Goal: Transaction & Acquisition: Book appointment/travel/reservation

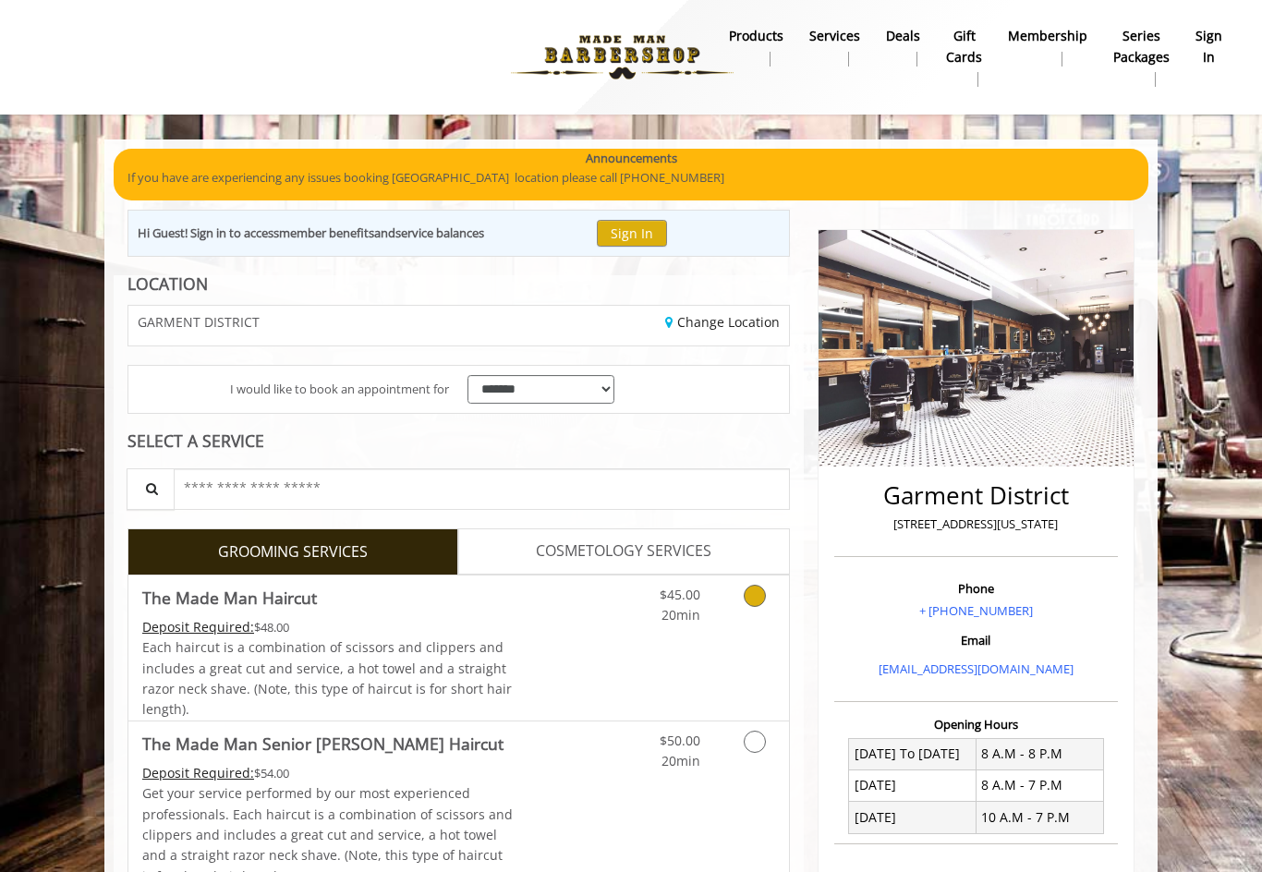
click at [755, 591] on icon "Grooming services" at bounding box center [755, 596] width 22 height 22
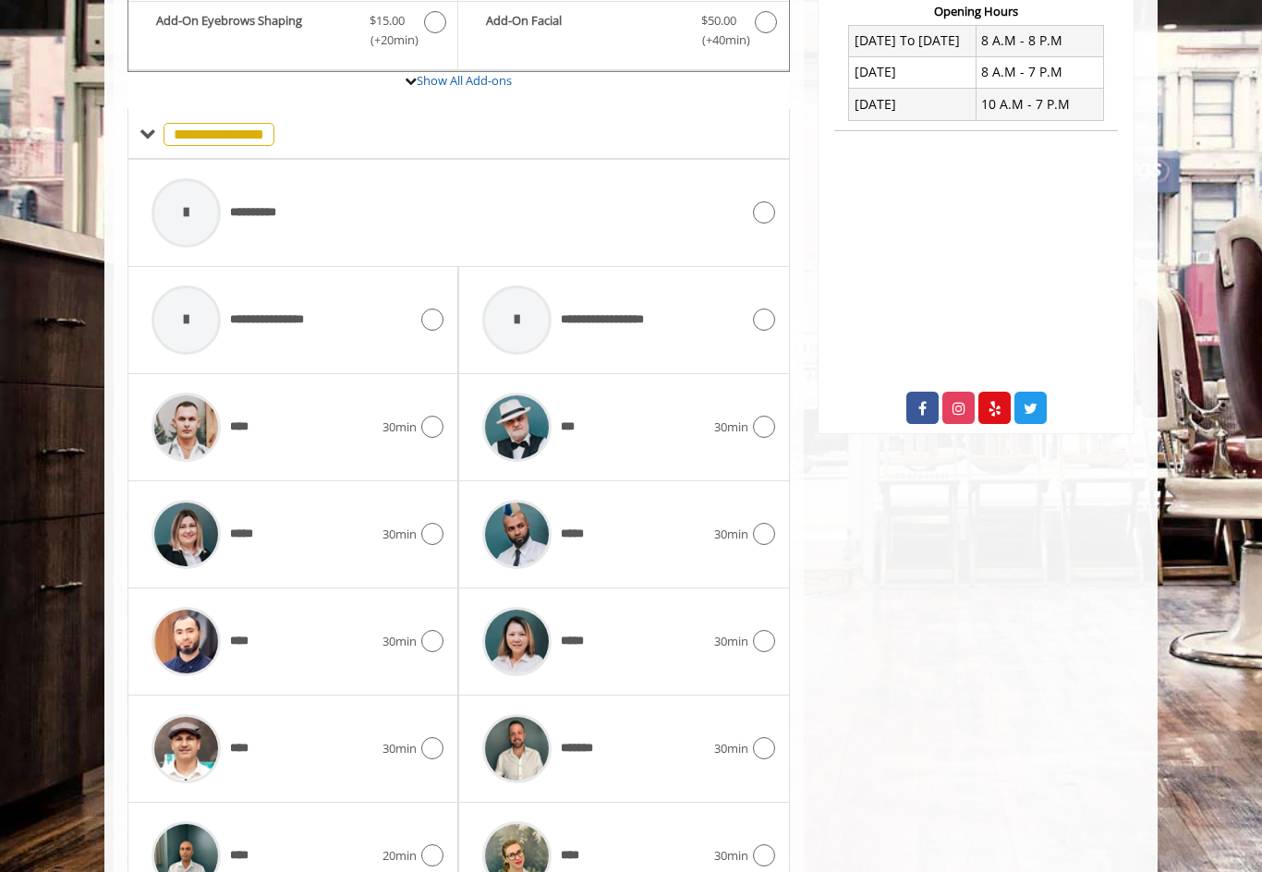
scroll to position [775, 0]
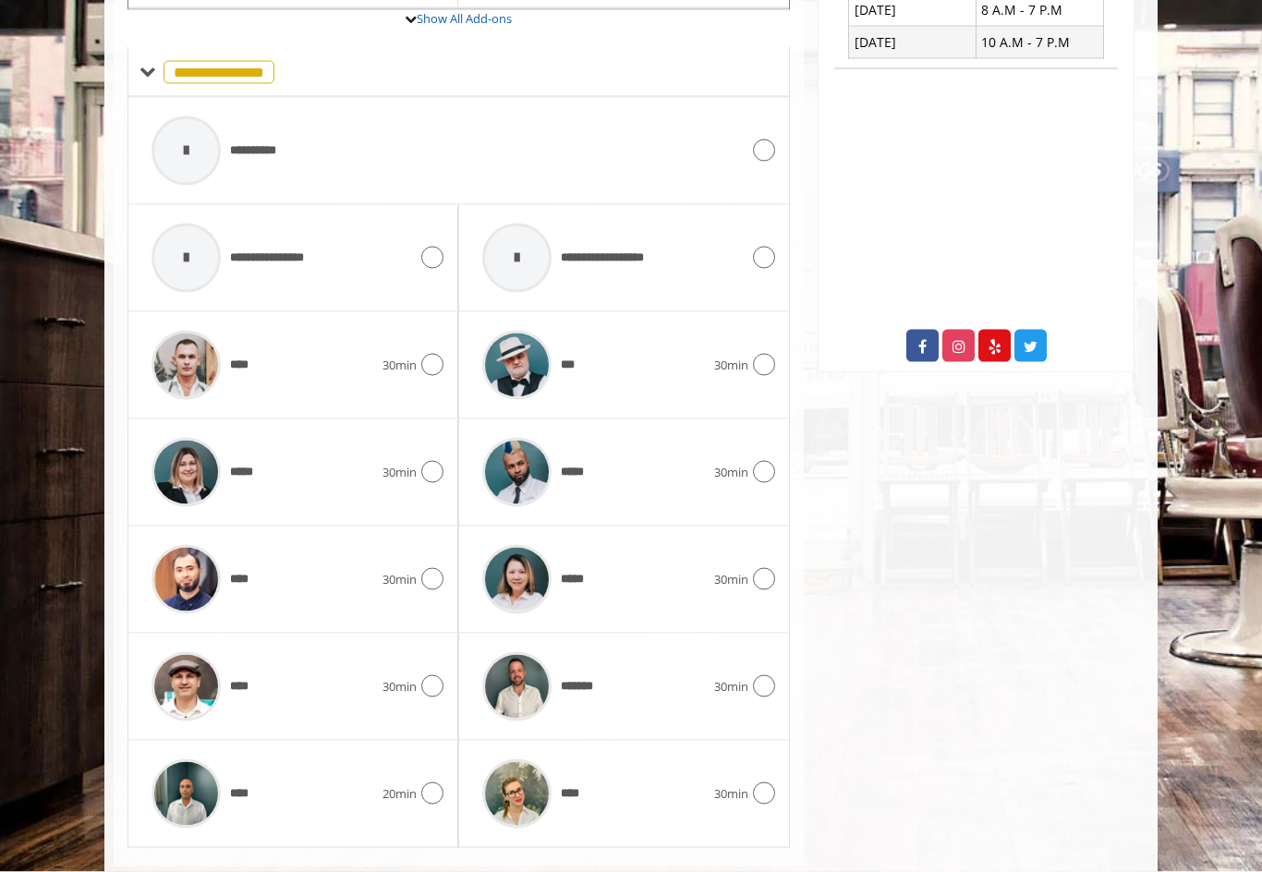
click at [432, 470] on icon at bounding box center [432, 472] width 22 height 22
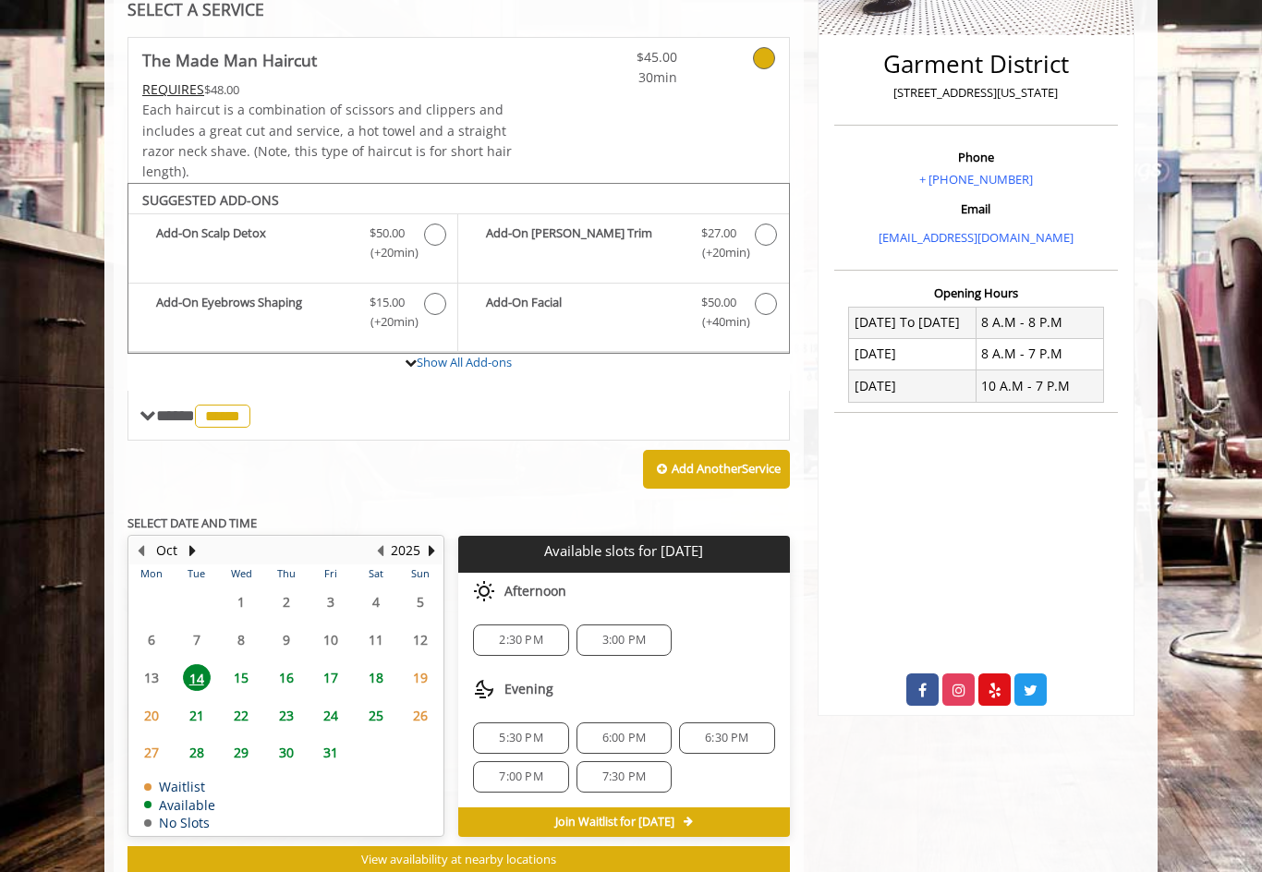
scroll to position [444, 0]
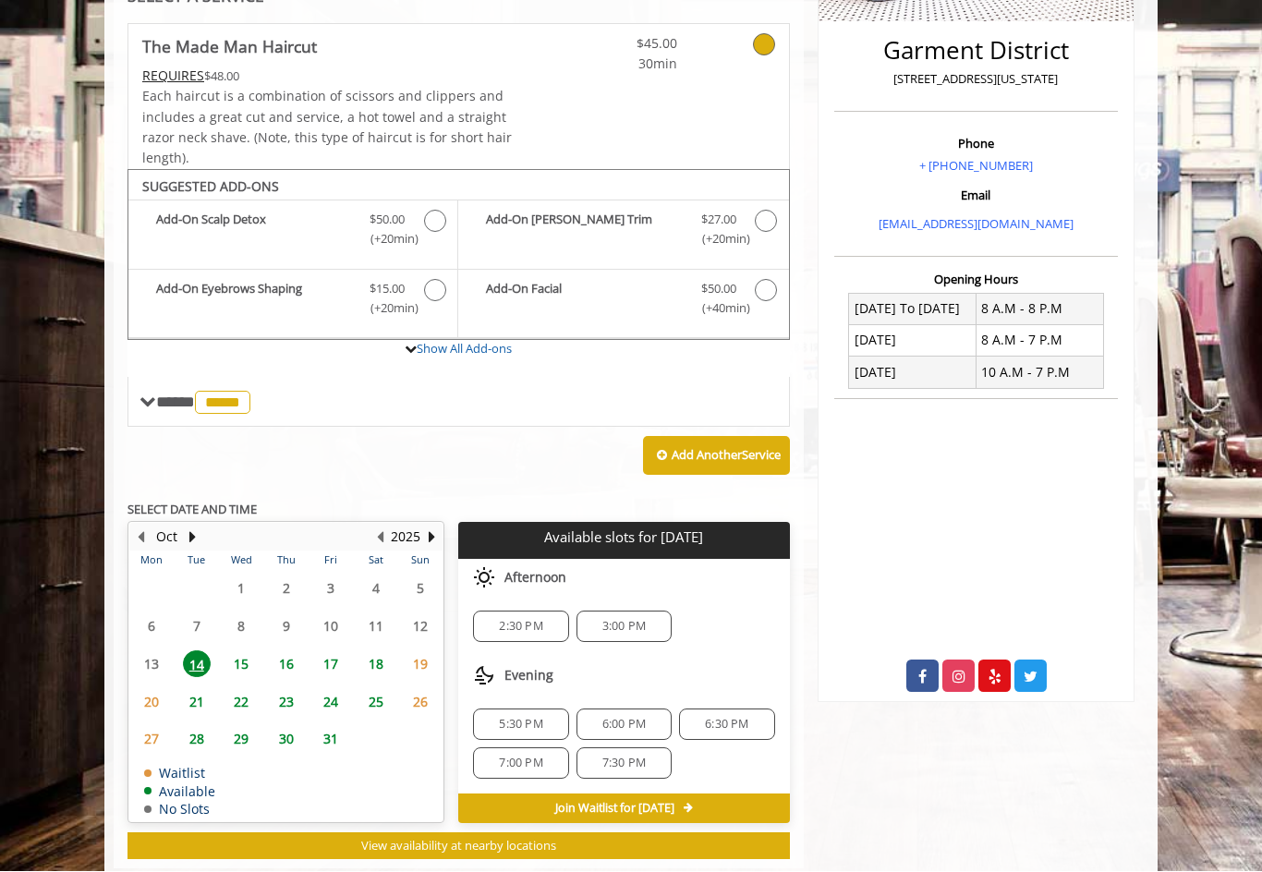
click at [614, 620] on span "3:00 PM" at bounding box center [624, 627] width 43 height 15
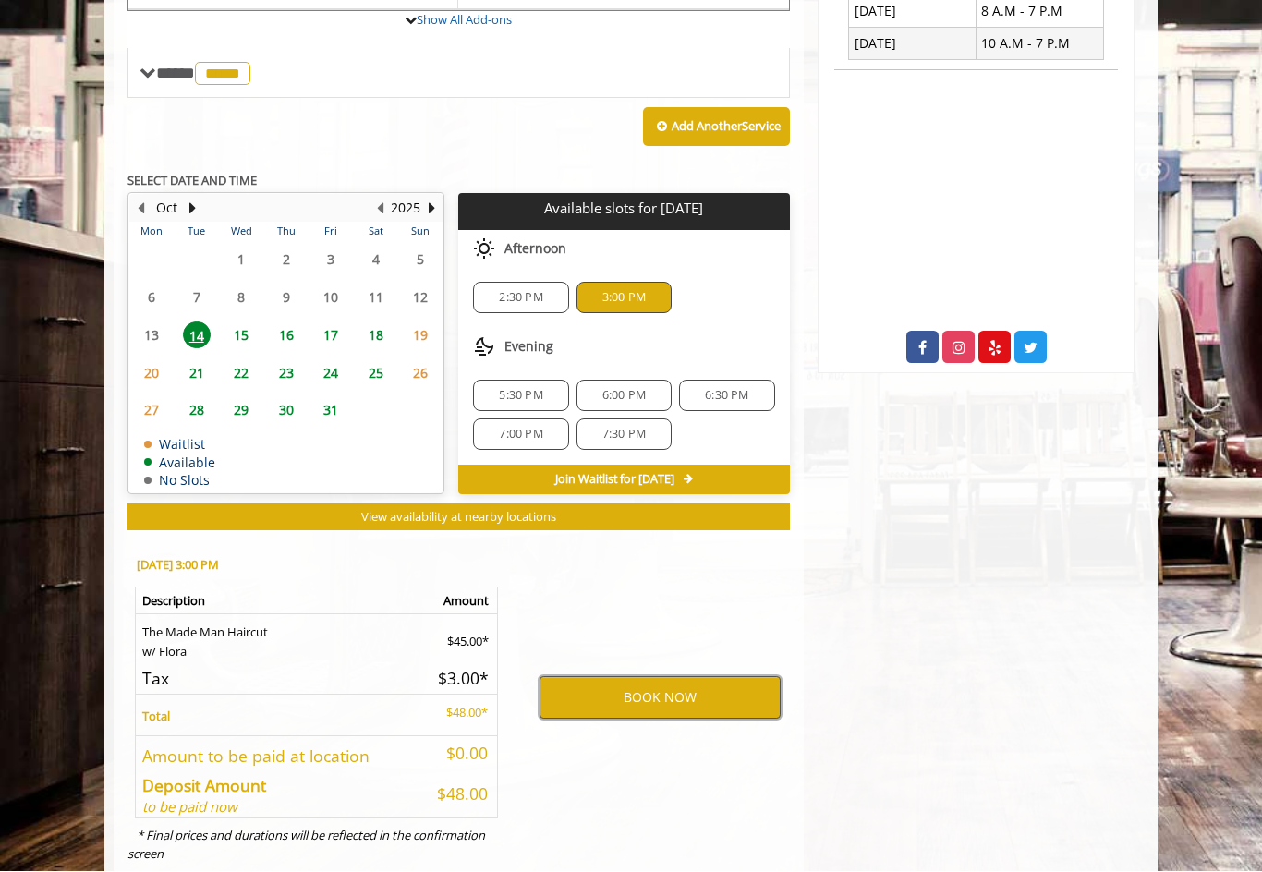
click at [615, 684] on button "BOOK NOW" at bounding box center [660, 698] width 241 height 43
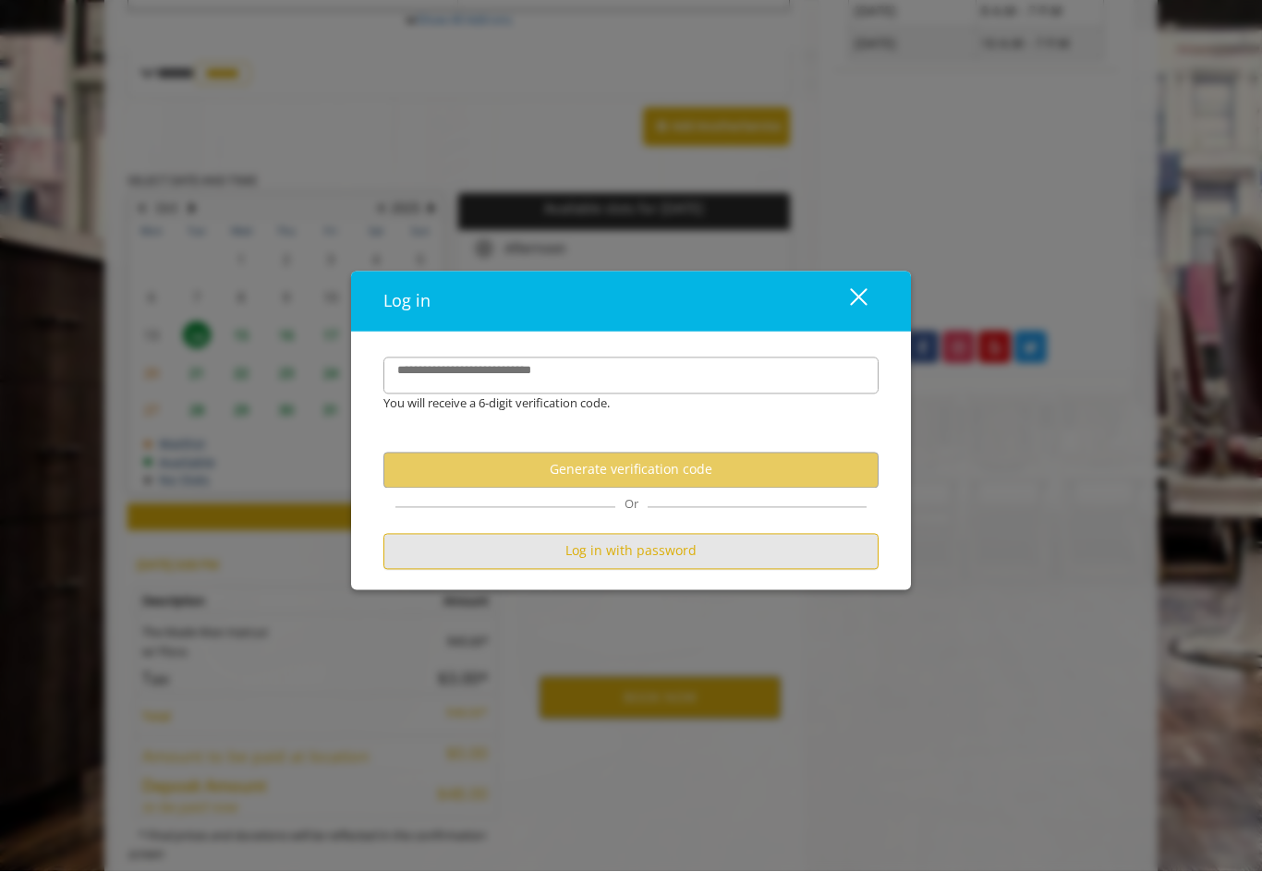
click at [451, 570] on button "Log in with password" at bounding box center [631, 552] width 495 height 36
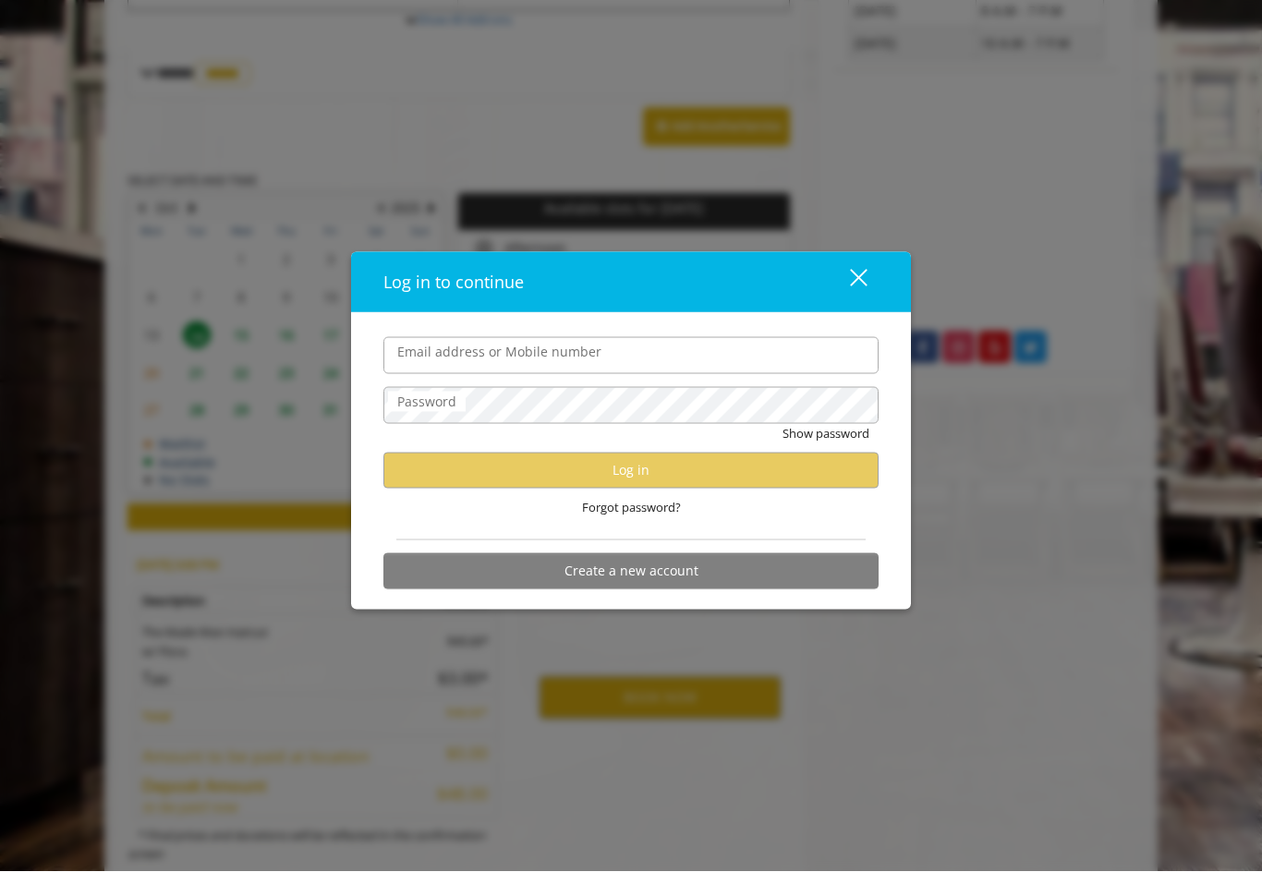
click at [415, 372] on input "Email address or Mobile number" at bounding box center [631, 355] width 495 height 37
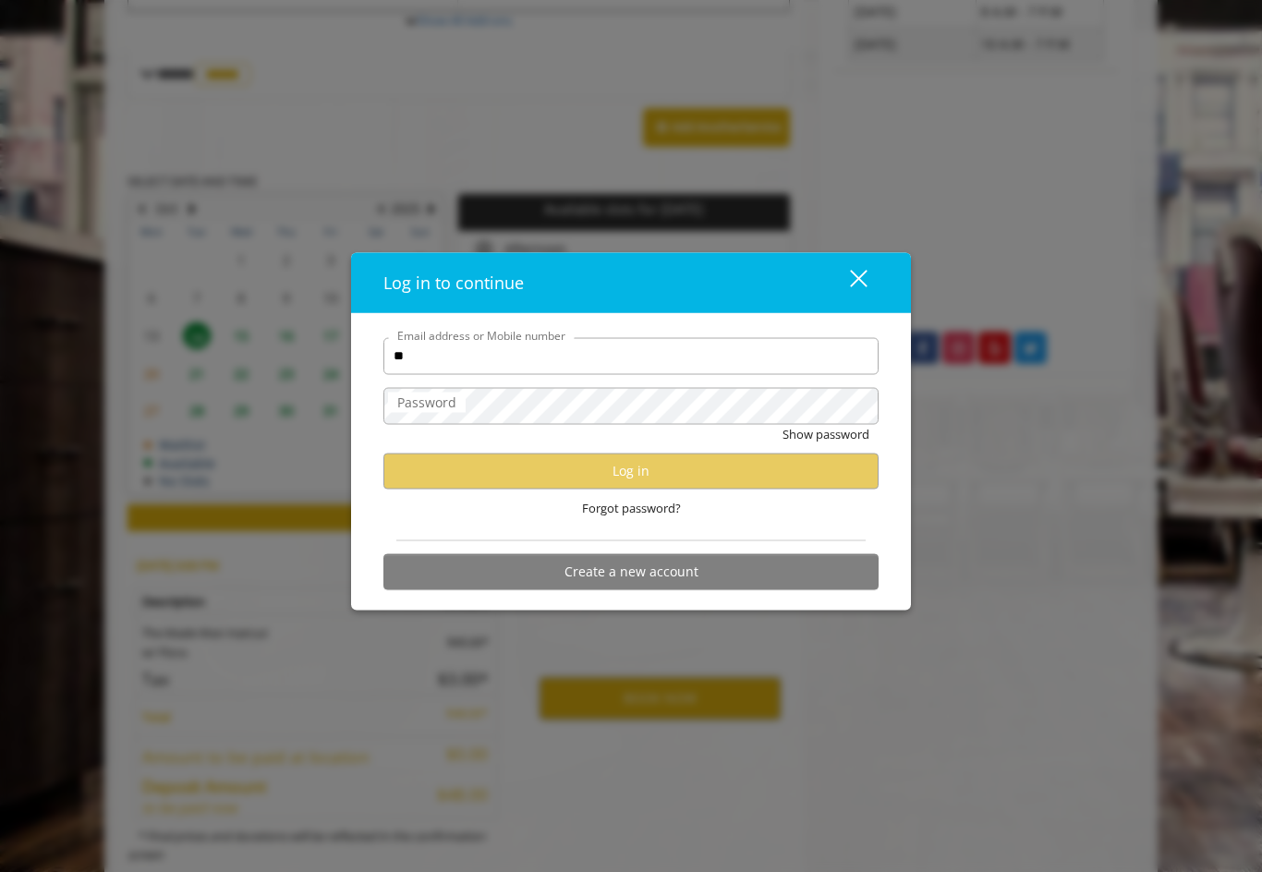
type input "*"
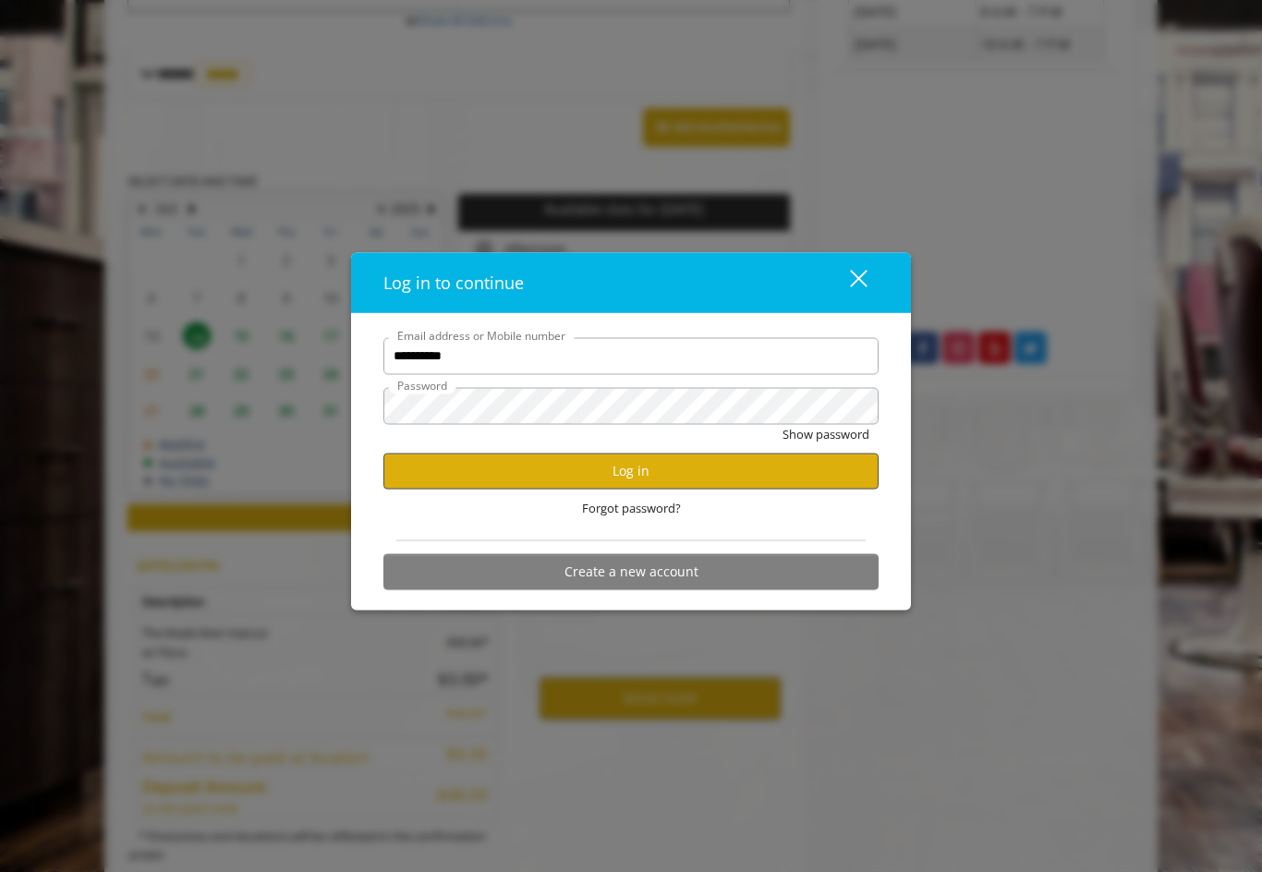
click at [439, 481] on button "Log in" at bounding box center [631, 471] width 495 height 36
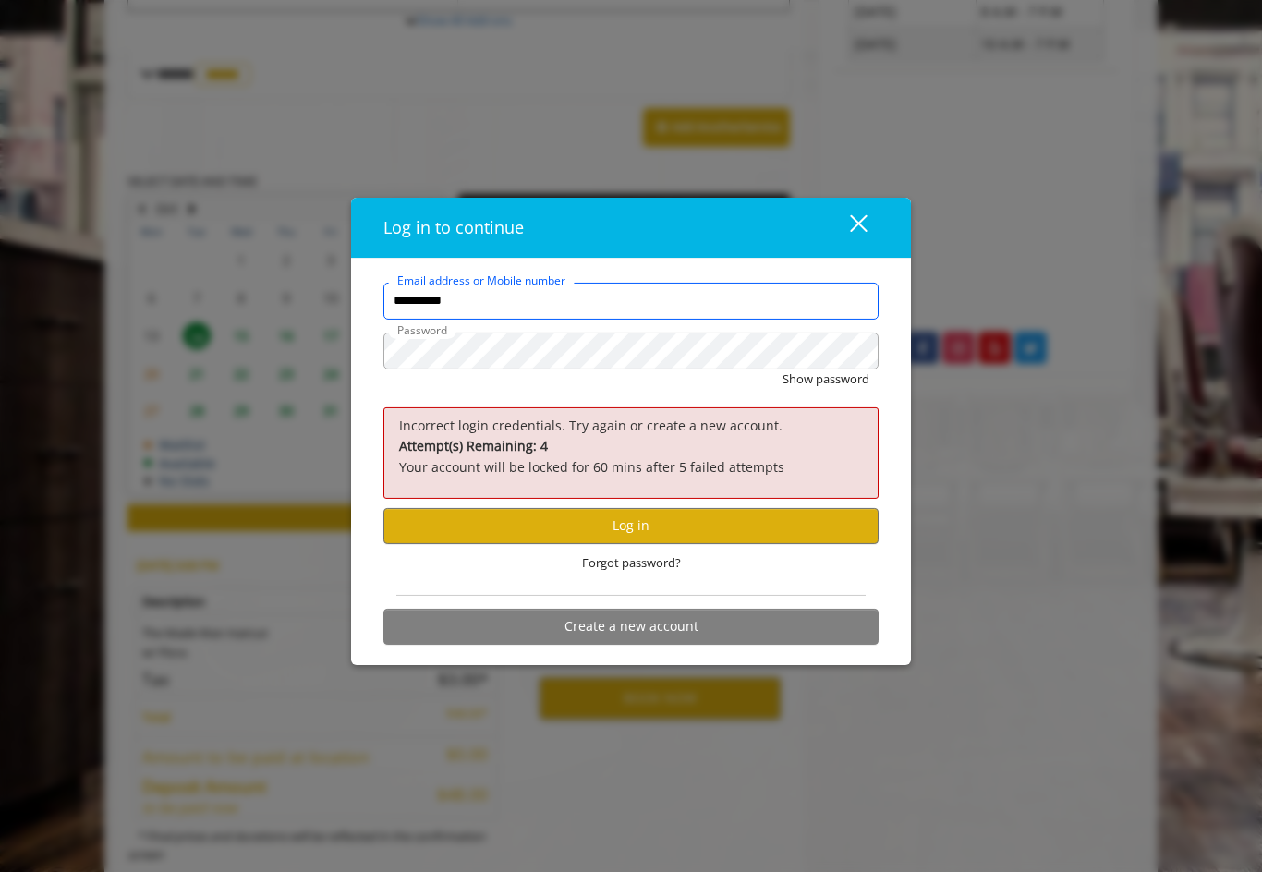
click at [495, 320] on input "**********" at bounding box center [631, 301] width 495 height 37
type input "*"
type input "**********"
click at [457, 540] on button "Log in" at bounding box center [631, 526] width 495 height 36
click at [576, 316] on input "**********" at bounding box center [631, 301] width 495 height 37
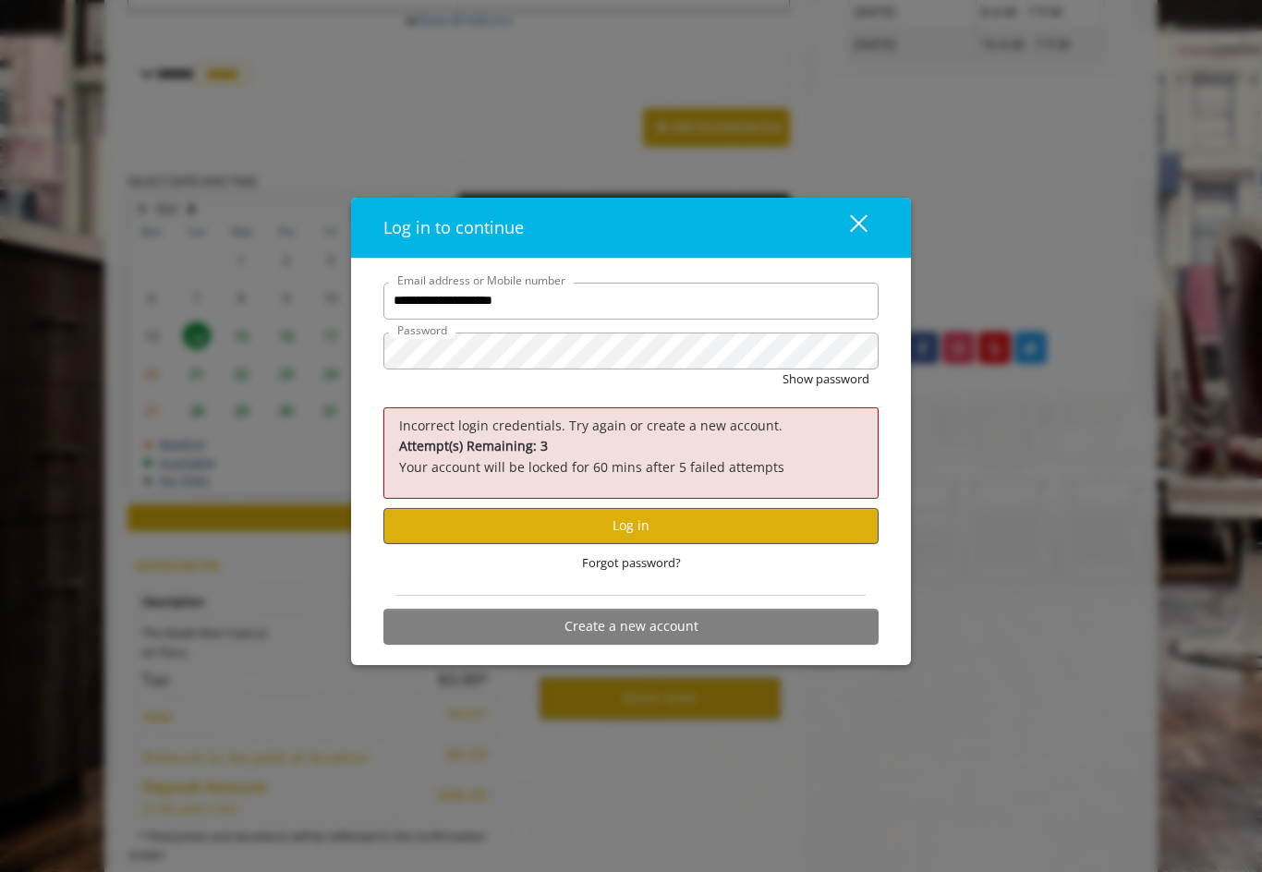
click at [625, 544] on button "Log in" at bounding box center [631, 526] width 495 height 36
click at [853, 233] on div "close dialog" at bounding box center [859, 224] width 18 height 18
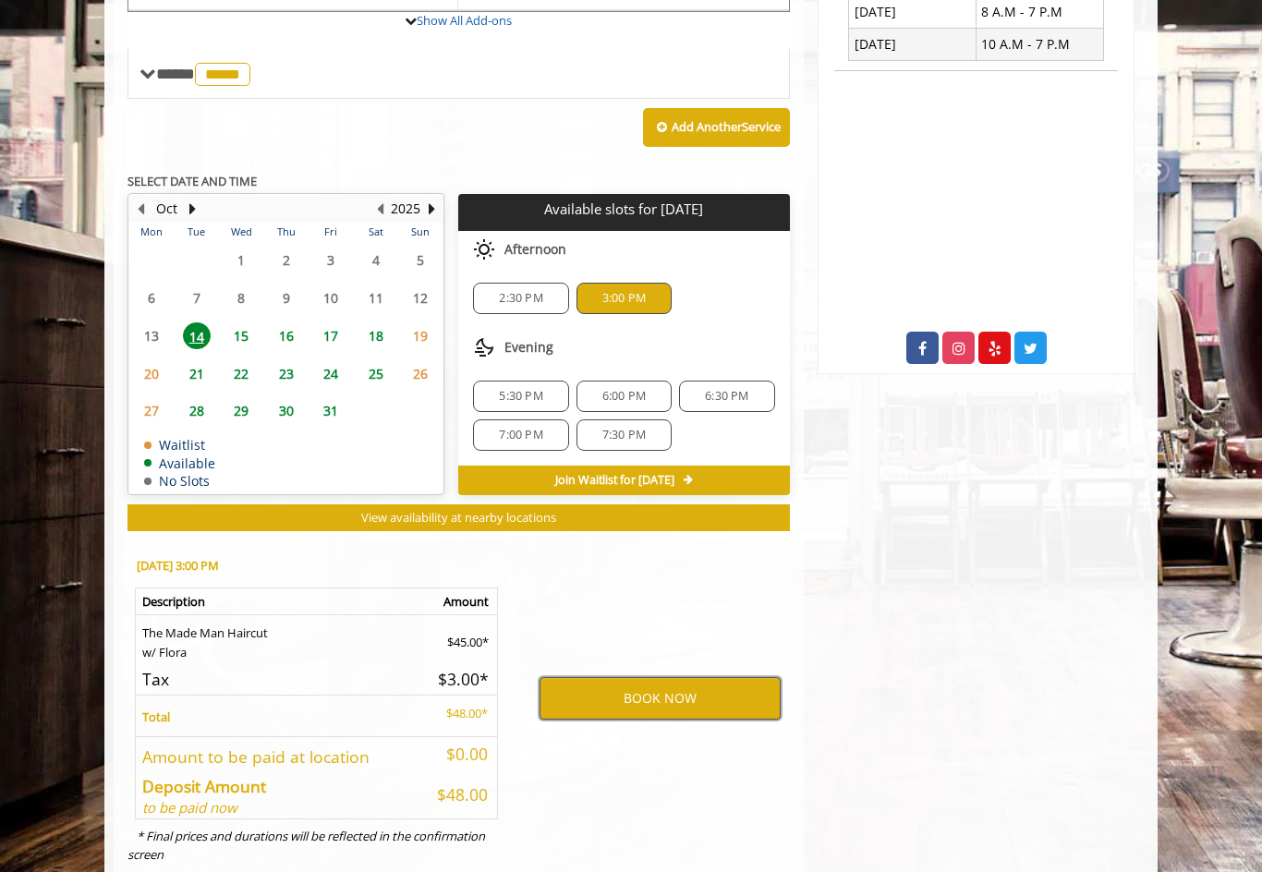
click at [604, 685] on button "BOOK NOW" at bounding box center [660, 698] width 241 height 43
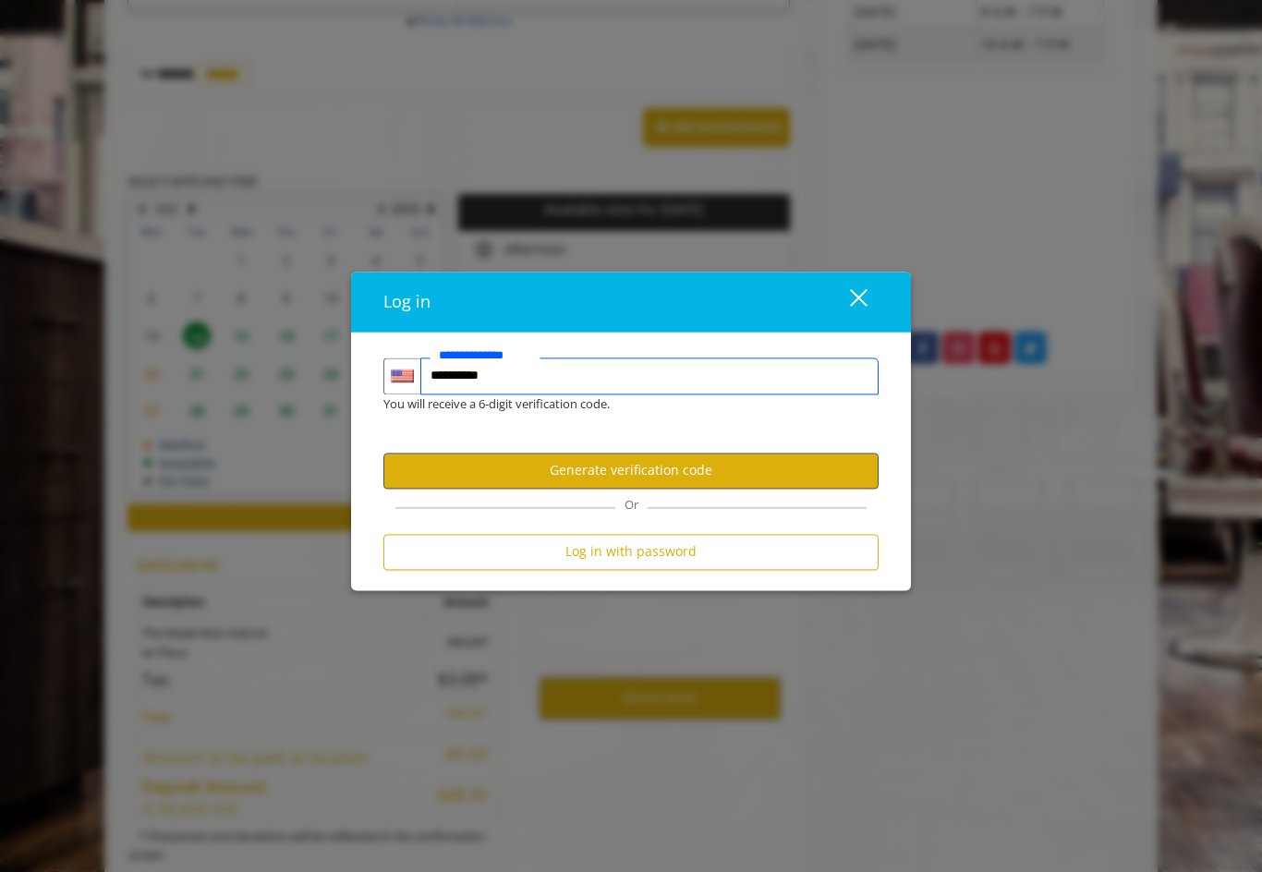
type input "**********"
click at [453, 486] on button "Generate verification code" at bounding box center [631, 471] width 495 height 36
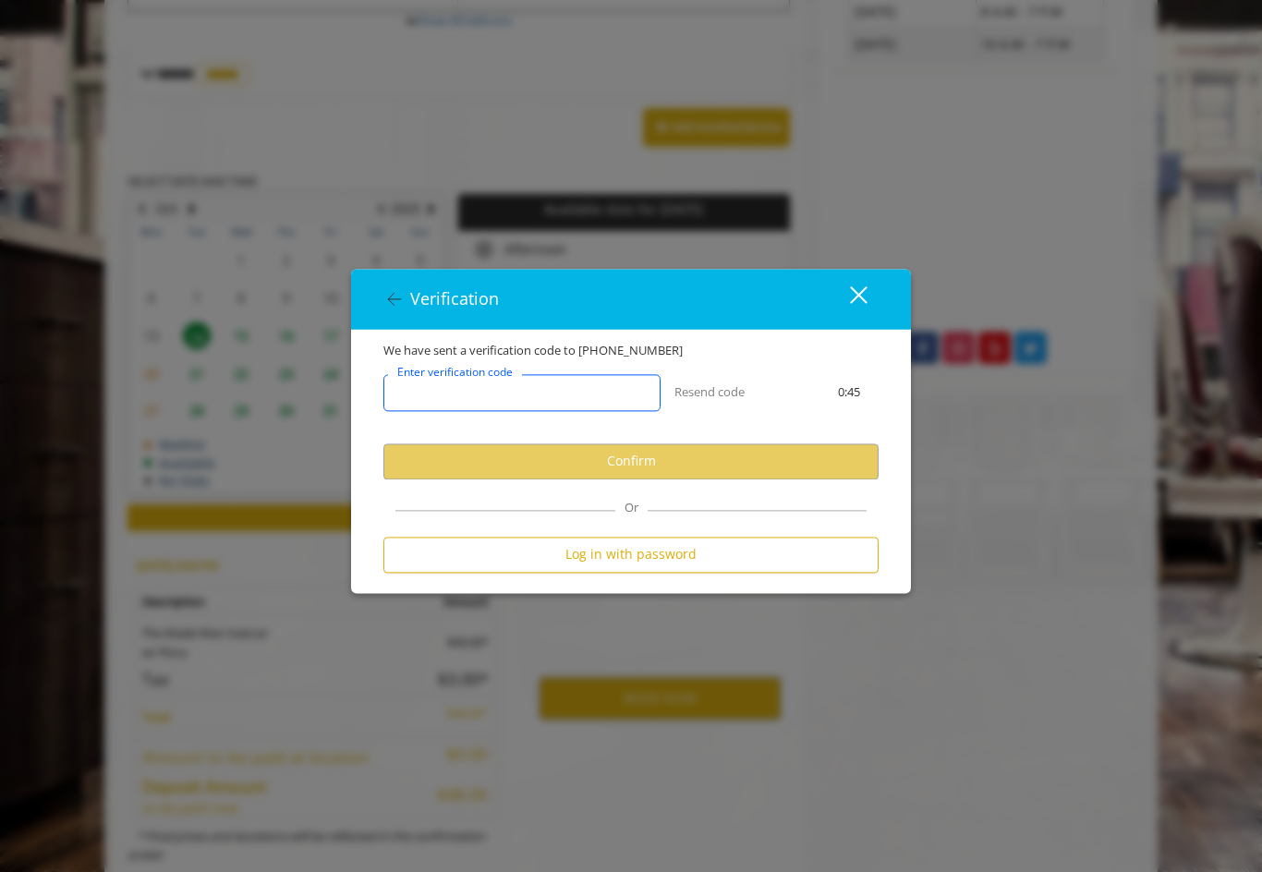
click at [557, 409] on input "Enter verification code" at bounding box center [522, 392] width 277 height 37
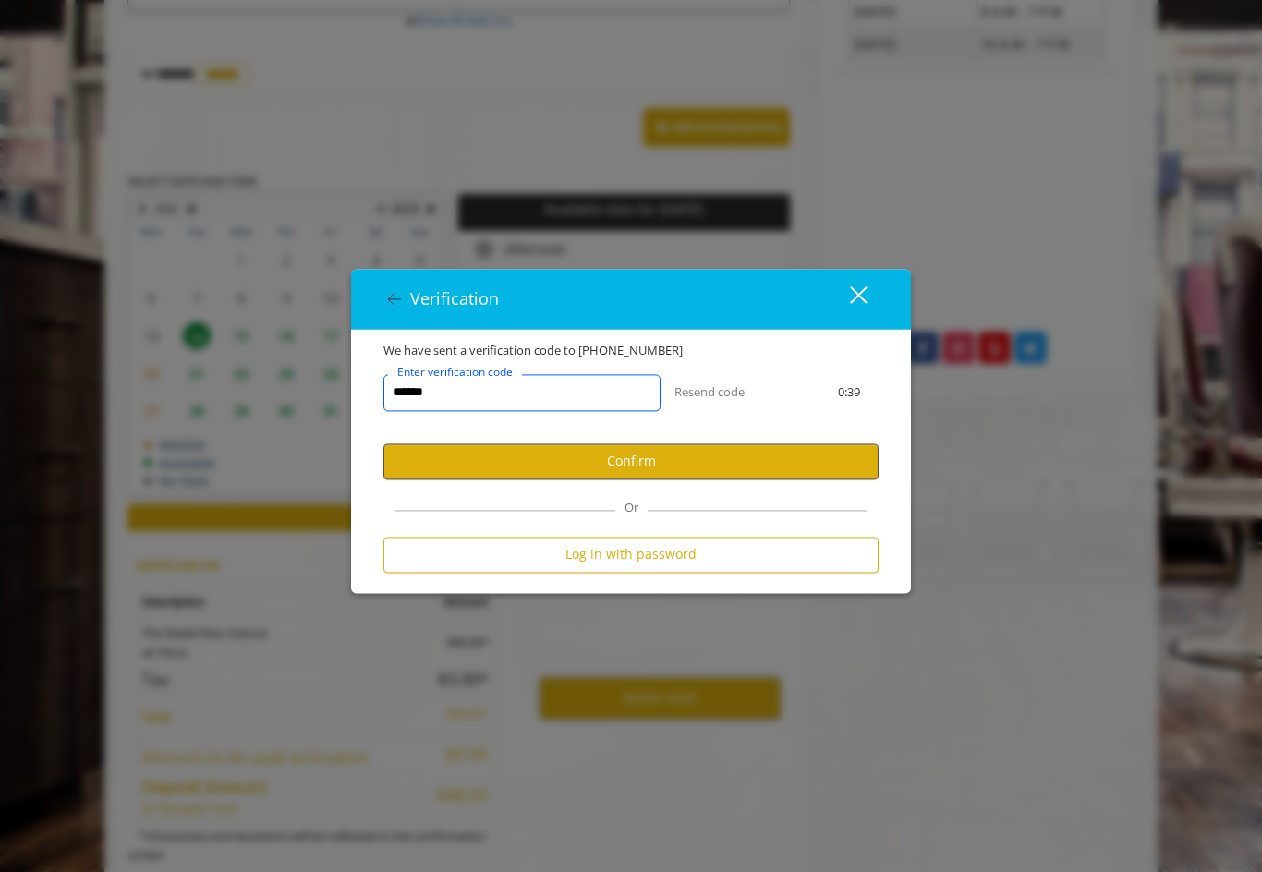
type input "******"
click at [761, 479] on button "Confirm" at bounding box center [631, 462] width 495 height 36
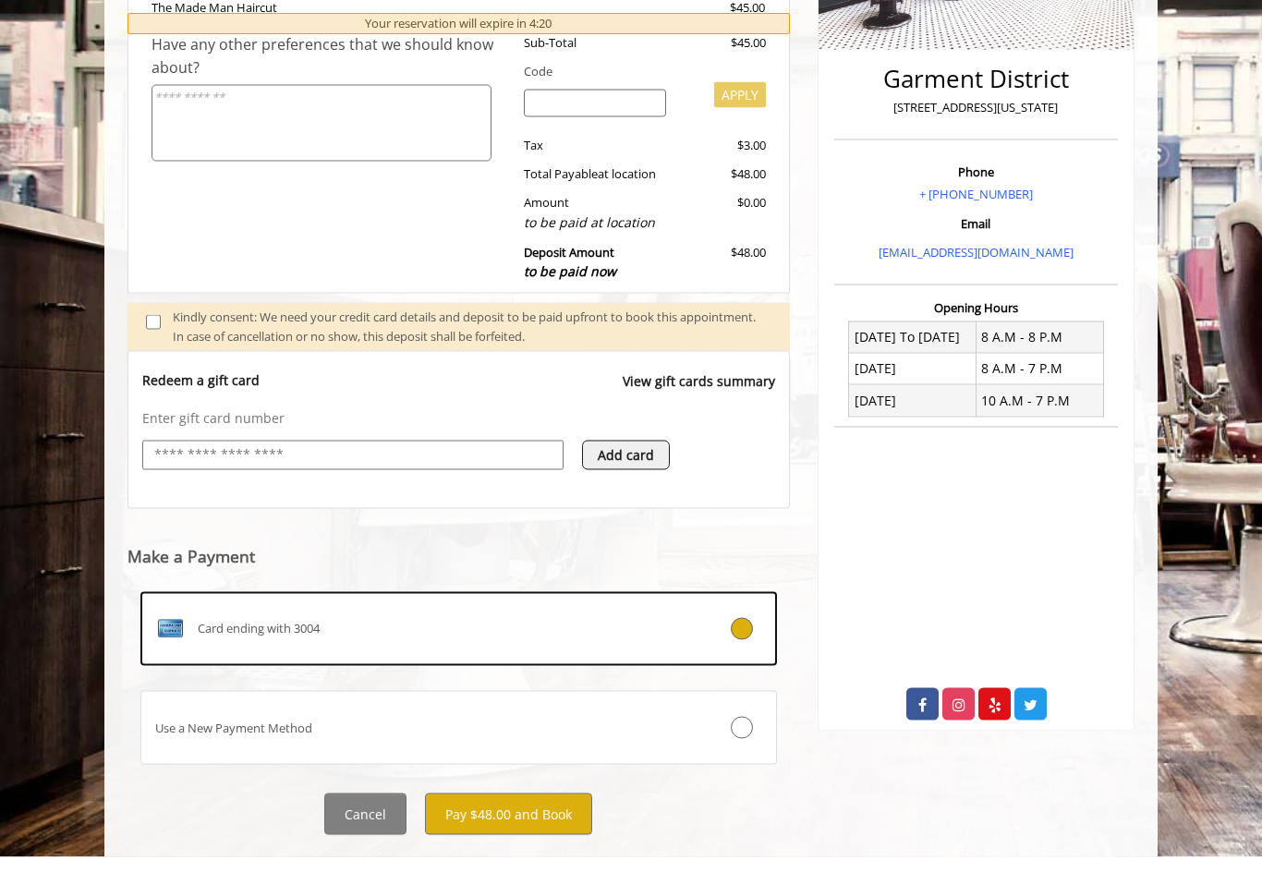
scroll to position [402, 0]
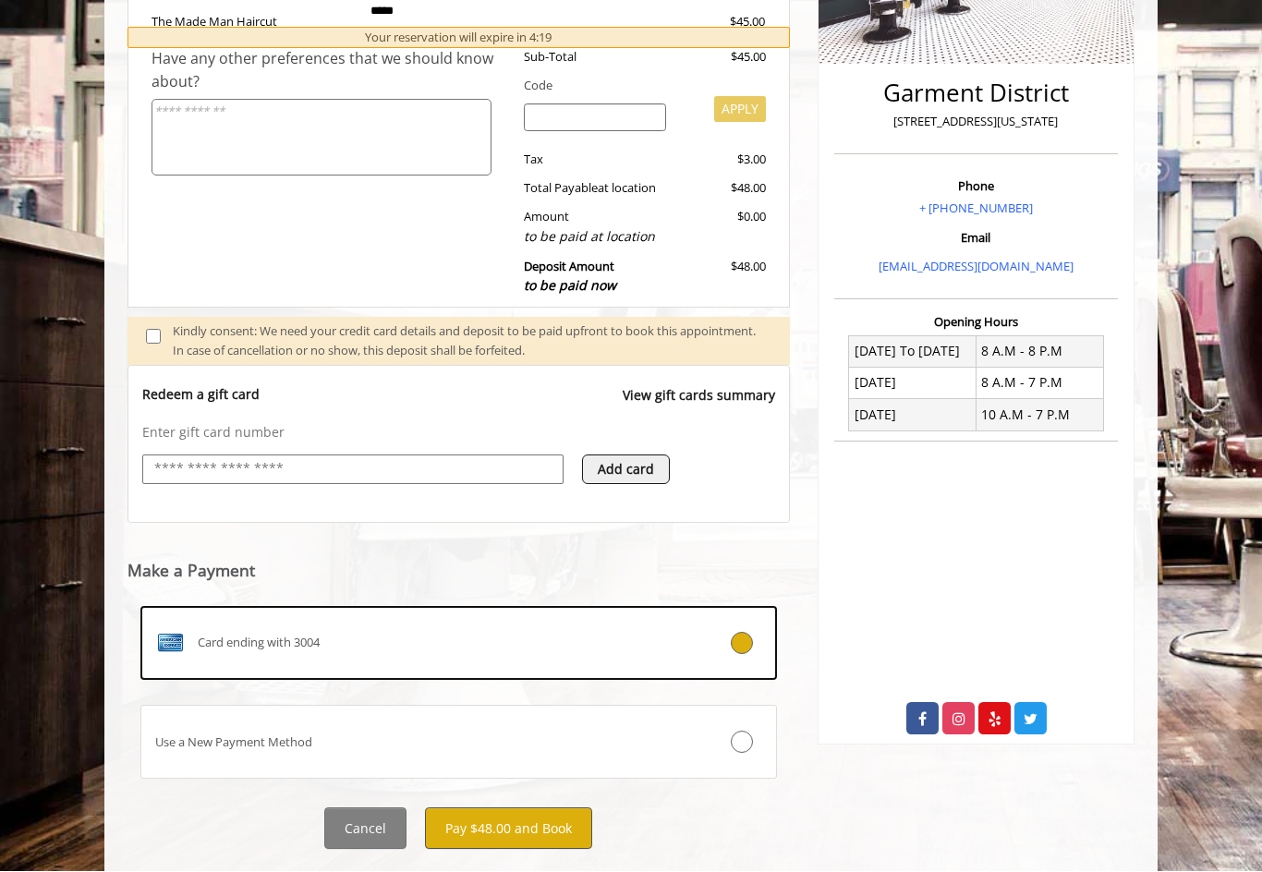
click at [524, 813] on button "Pay $48.00 and Book" at bounding box center [508, 830] width 167 height 42
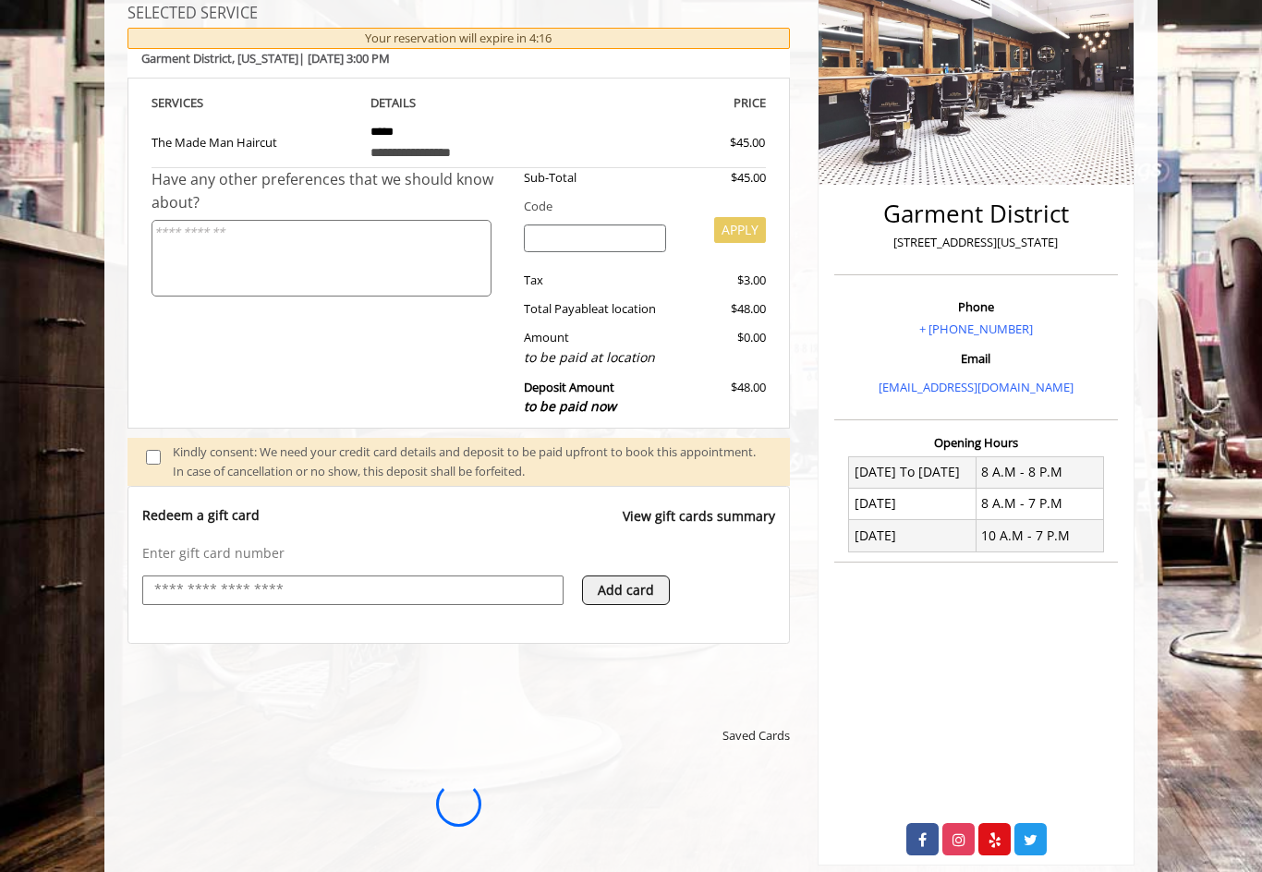
scroll to position [0, 0]
